Goal: Task Accomplishment & Management: Complete application form

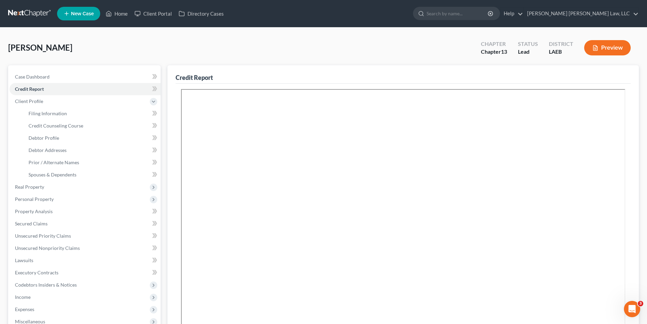
click at [16, 17] on link at bounding box center [29, 13] width 43 height 12
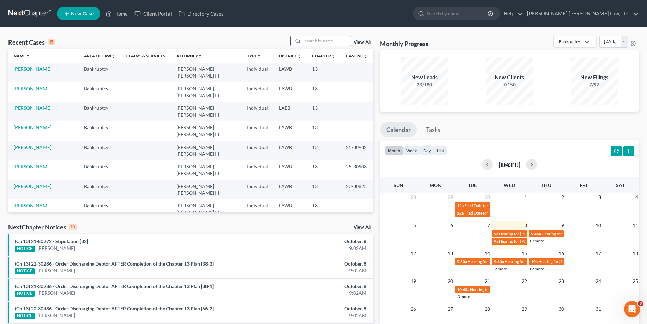
click at [316, 39] on input "search" at bounding box center [327, 41] width 48 height 10
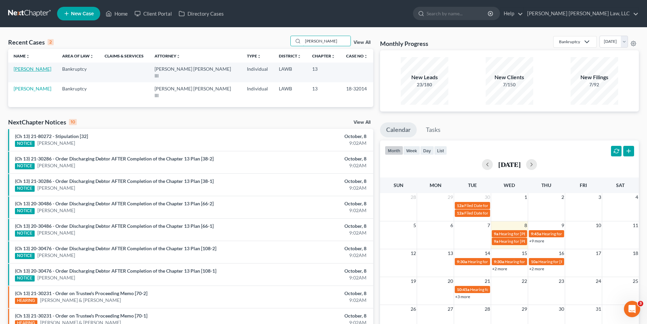
type input "dickson"
click at [24, 68] on link "[PERSON_NAME]" at bounding box center [33, 69] width 38 height 6
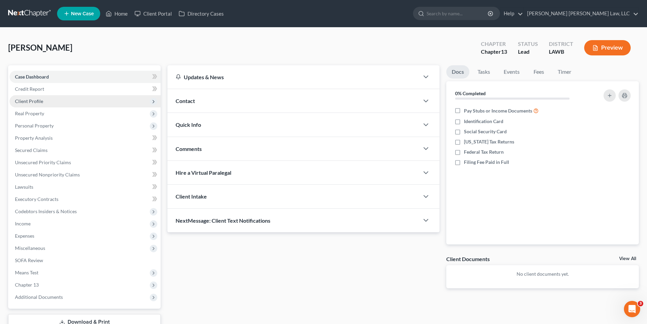
click at [24, 102] on span "Client Profile" at bounding box center [29, 101] width 28 height 6
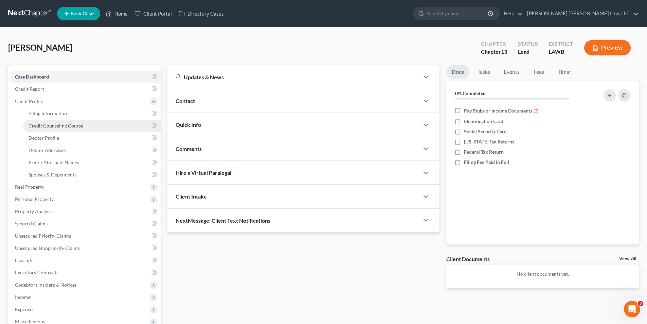
click at [46, 127] on span "Credit Counseling Course" at bounding box center [56, 126] width 55 height 6
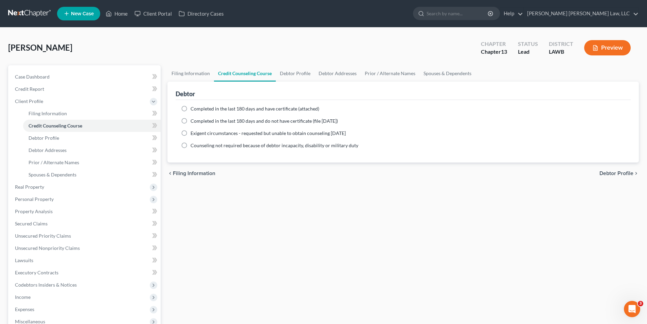
click at [191, 123] on label "Completed in the last 180 days and do not have certificate (file within 14 days)" at bounding box center [264, 121] width 147 height 7
click at [193, 122] on input "Completed in the last 180 days and do not have certificate (file within 14 days)" at bounding box center [195, 120] width 4 height 4
radio input "true"
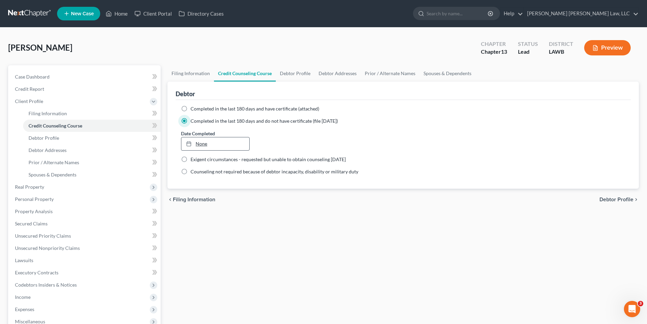
click at [197, 149] on link "None" at bounding box center [215, 143] width 68 height 13
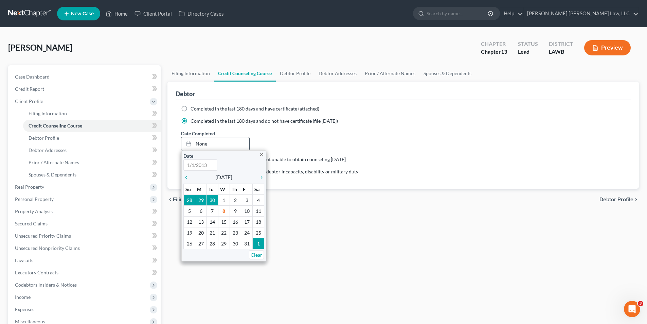
click at [182, 177] on div "close Date Time chevron_left October 2025 chevron_right Su M Tu W Th F Sa 28 29…" at bounding box center [223, 205] width 85 height 111
type input "10/8/2025"
click at [183, 179] on div "close Date 10/8/2025 Time 12:00 AM chevron_left October 2025 chevron_right Su M…" at bounding box center [223, 205] width 85 height 111
click at [185, 178] on icon "chevron_left" at bounding box center [188, 177] width 9 height 5
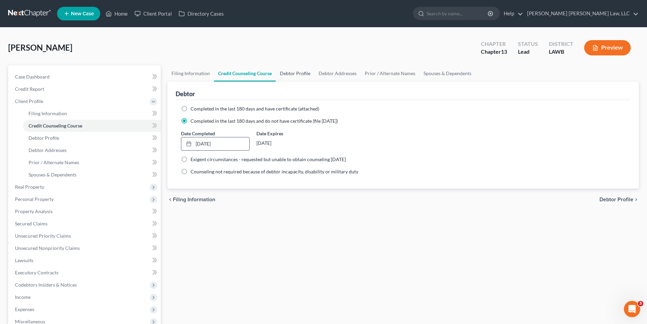
click at [290, 74] on link "Debtor Profile" at bounding box center [295, 73] width 39 height 16
select select "0"
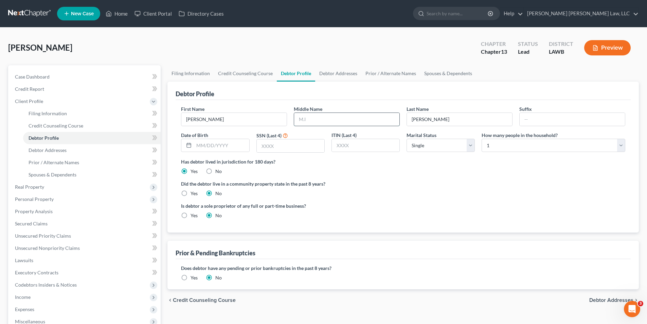
click at [309, 120] on input "text" at bounding box center [346, 119] width 105 height 13
type input "Katre"
click at [492, 149] on select "Select 1 2 3 4 5 6 7 8 9 10 11 12 13 14 15 16 17 18 19 20" at bounding box center [554, 146] width 144 height 14
select select "2"
click at [482, 139] on select "Select 1 2 3 4 5 6 7 8 9 10 11 12 13 14 15 16 17 18 19 20" at bounding box center [554, 146] width 144 height 14
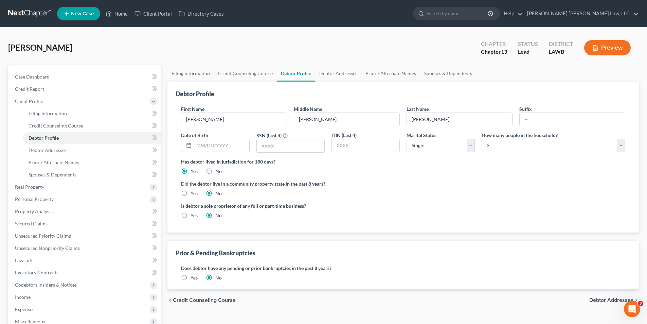
click at [191, 194] on label "Yes" at bounding box center [194, 193] width 7 height 7
click at [193, 194] on input "Yes" at bounding box center [195, 192] width 4 height 4
radio input "true"
radio input "false"
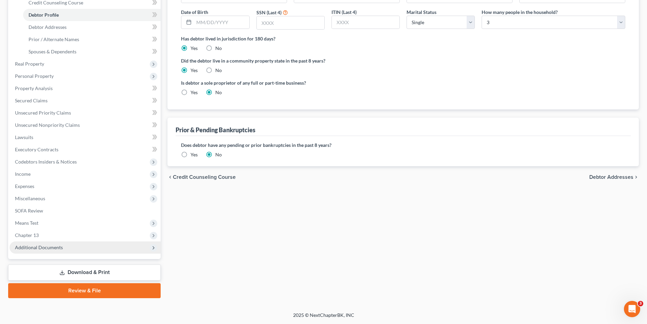
click at [35, 247] on span "Additional Documents" at bounding box center [39, 247] width 48 height 6
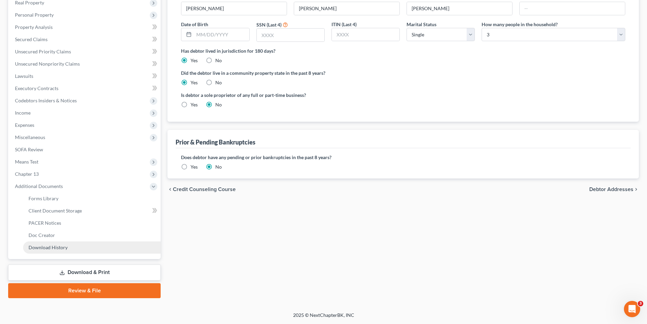
scroll to position [111, 0]
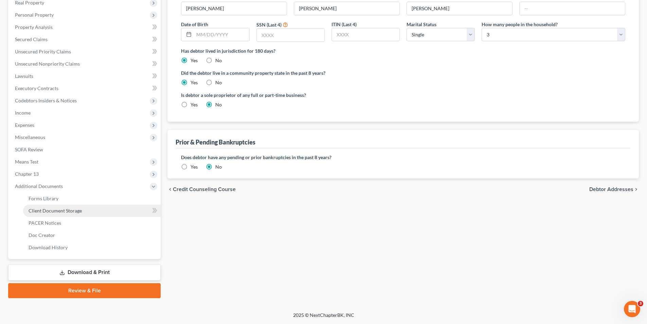
click at [57, 212] on span "Client Document Storage" at bounding box center [55, 211] width 53 height 6
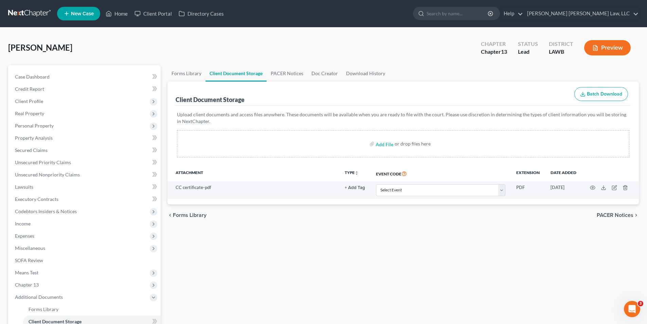
click at [30, 10] on link at bounding box center [29, 13] width 43 height 12
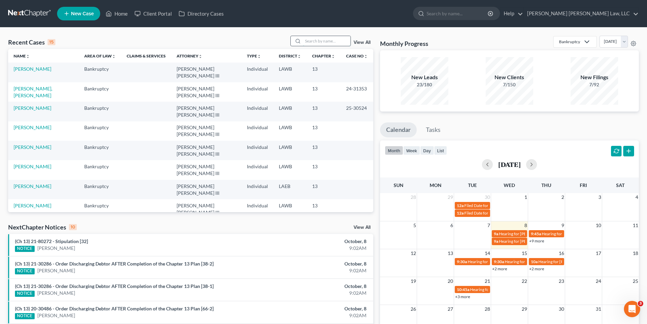
click at [315, 40] on input "search" at bounding box center [327, 41] width 48 height 10
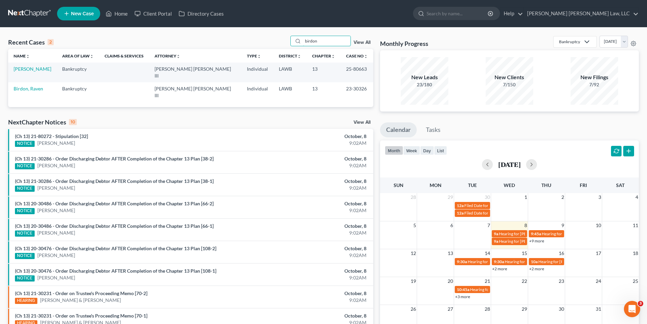
type input "birdon"
